Goal: Transaction & Acquisition: Obtain resource

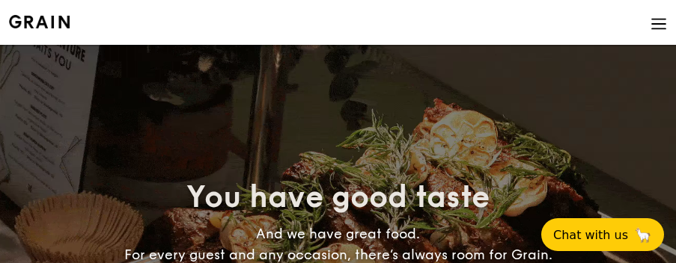
select select
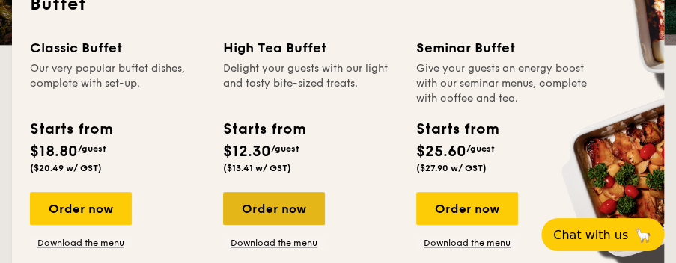
click at [310, 200] on div "Order now" at bounding box center [274, 208] width 102 height 33
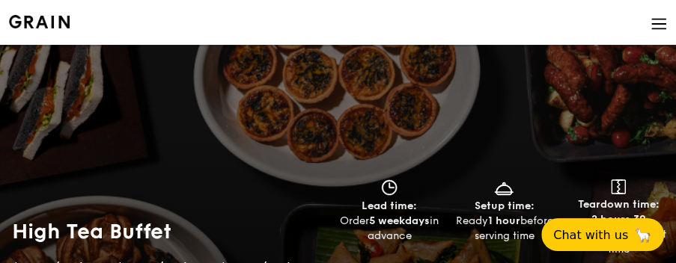
select select
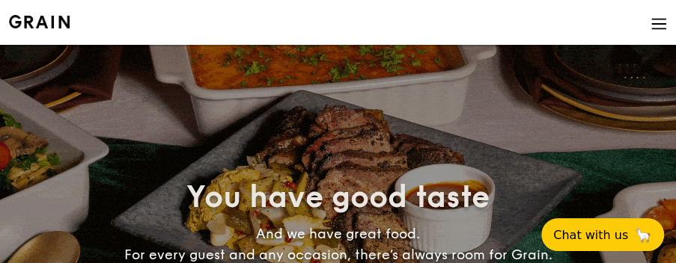
scroll to position [374, 0]
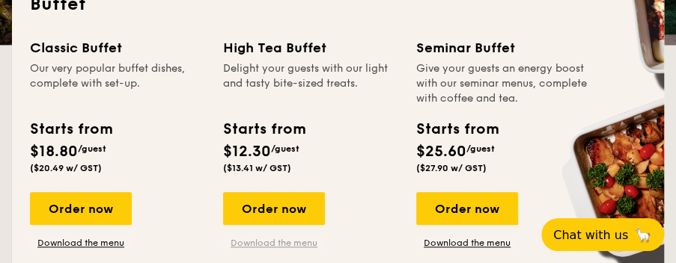
click at [306, 246] on link "Download the menu" at bounding box center [274, 243] width 102 height 12
